Goal: Task Accomplishment & Management: Use online tool/utility

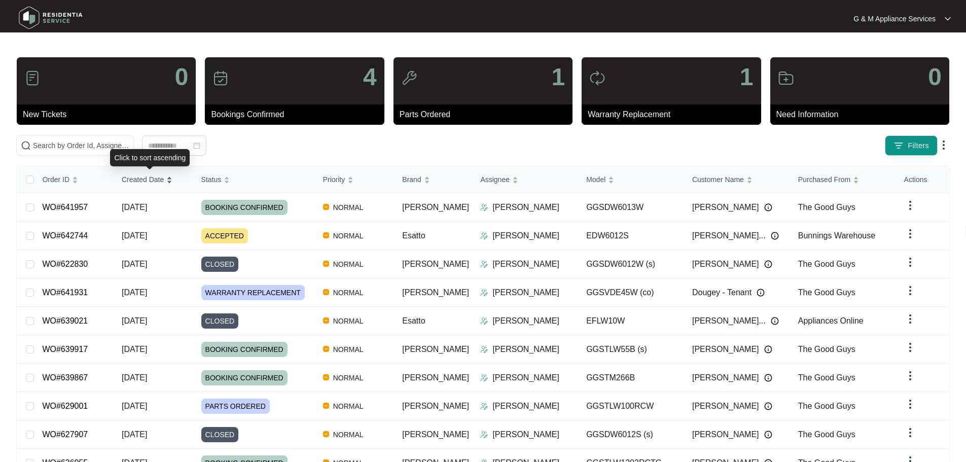
click at [143, 182] on span "Created Date" at bounding box center [143, 179] width 42 height 11
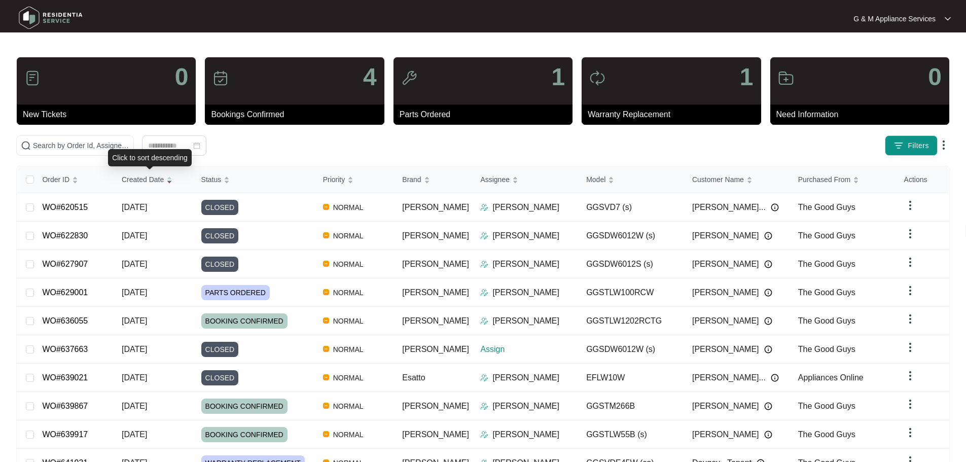
click at [143, 182] on span "Created Date" at bounding box center [143, 179] width 42 height 11
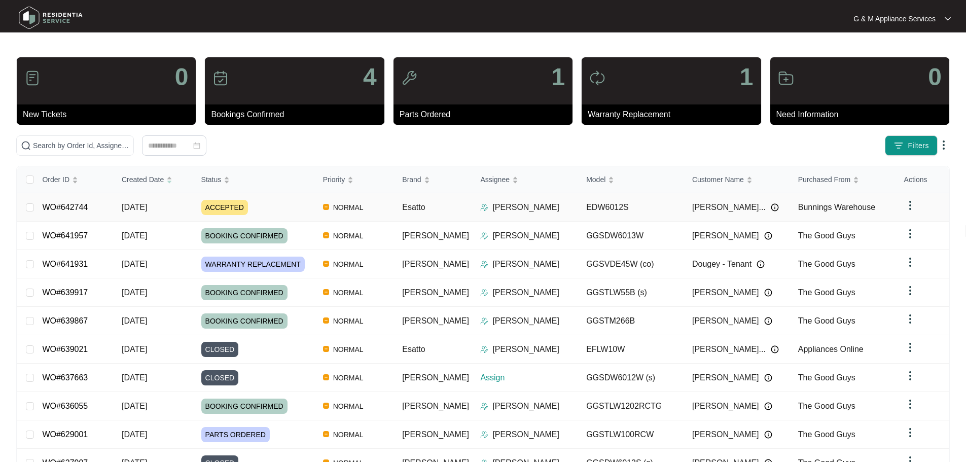
click at [147, 205] on span "[DATE]" at bounding box center [134, 207] width 25 height 9
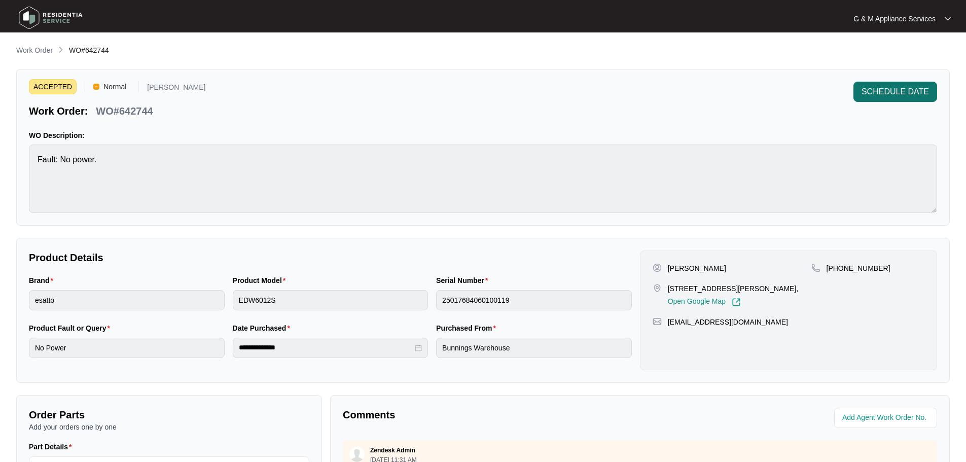
click at [898, 89] on span "SCHEDULE DATE" at bounding box center [894, 92] width 67 height 12
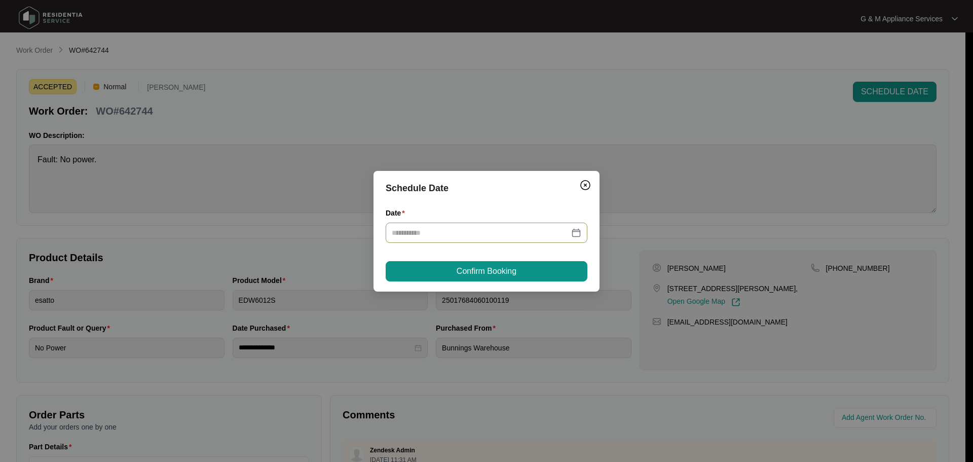
click at [580, 231] on div at bounding box center [487, 232] width 190 height 11
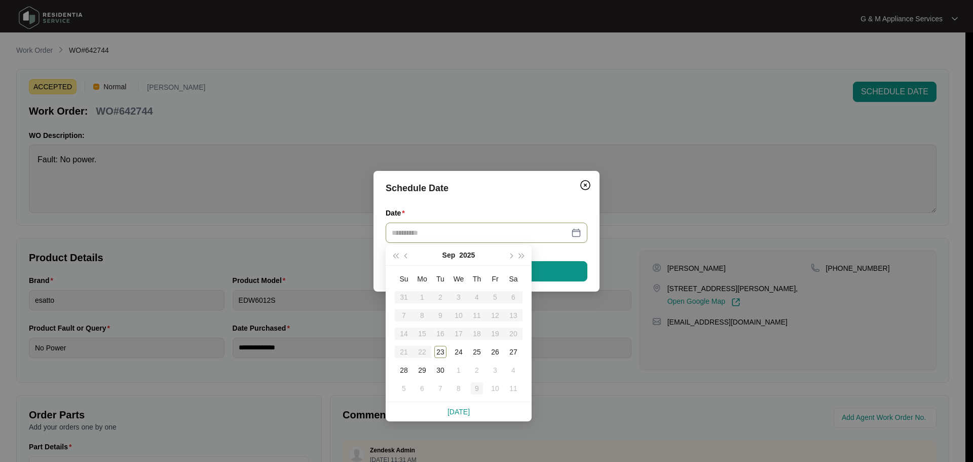
click at [477, 381] on td "9" at bounding box center [477, 388] width 18 height 18
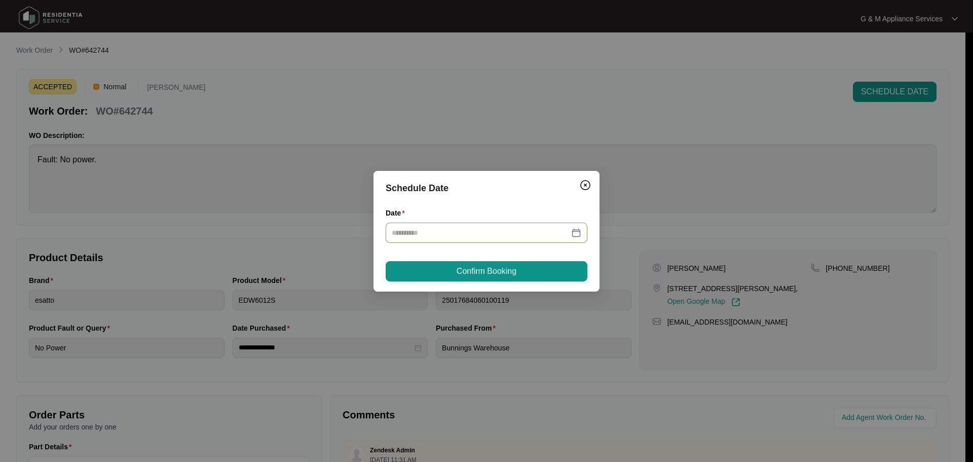
type input "**********"
click at [467, 269] on span "Confirm Booking" at bounding box center [487, 271] width 60 height 12
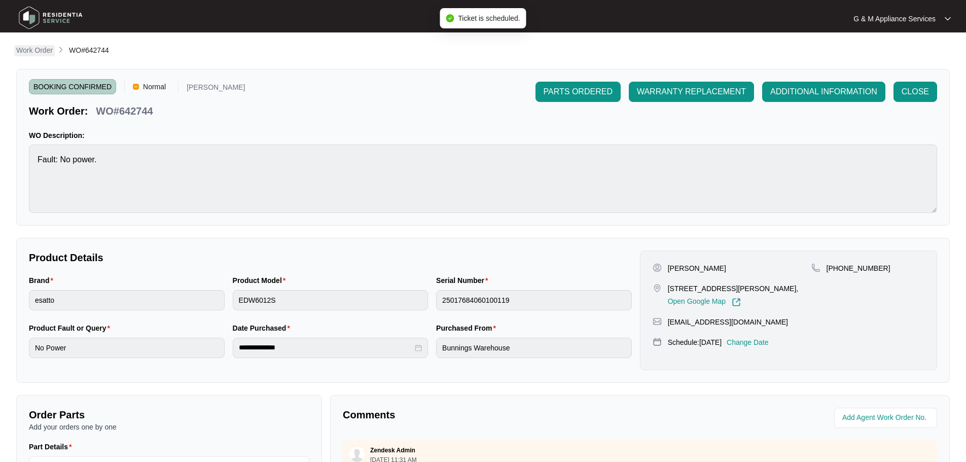
click at [42, 48] on p "Work Order" at bounding box center [34, 50] width 37 height 10
